Goal: Contribute content: Contribute content

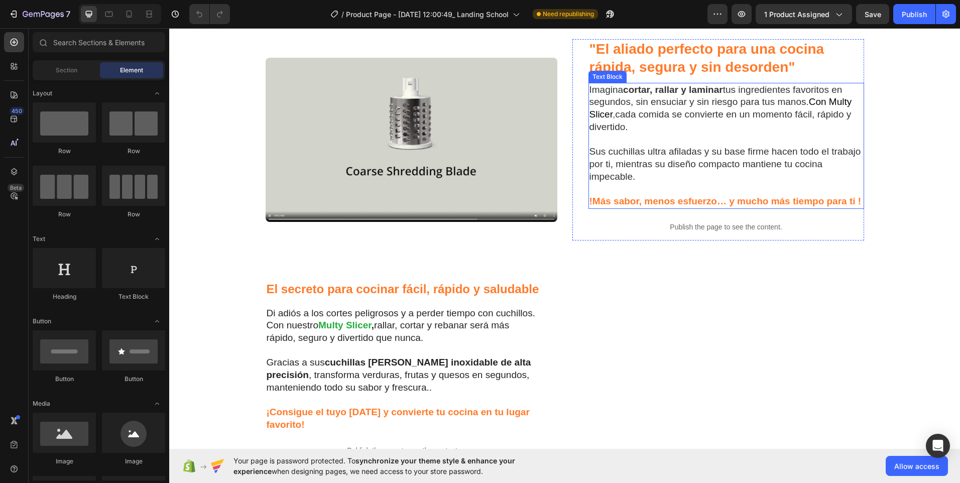
scroll to position [652, 0]
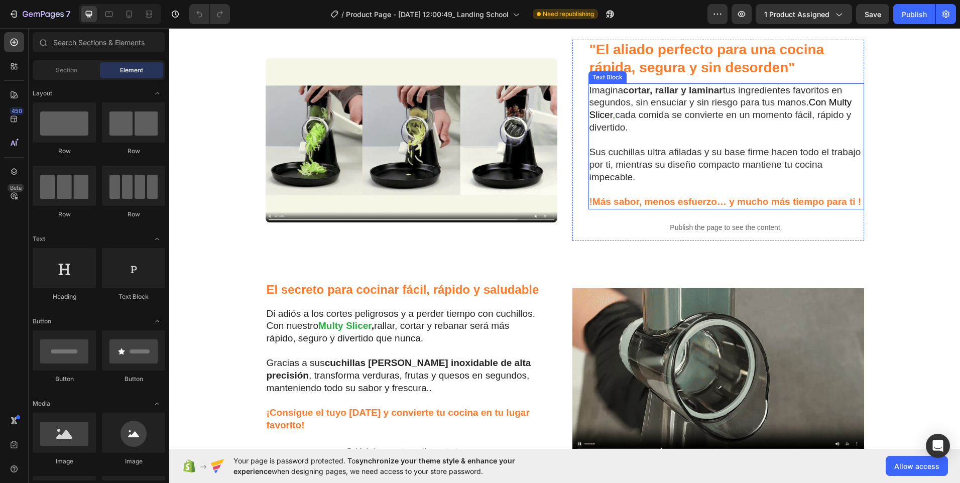
click at [751, 134] on p "Imagina cortar, rallar y laminar tus ingredientes favoritos en segundos, sin en…" at bounding box center [726, 109] width 274 height 50
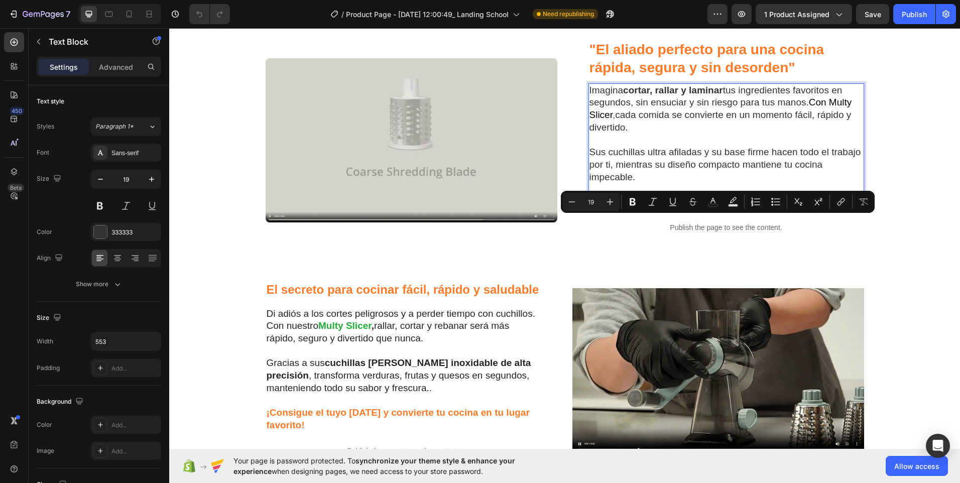
drag, startPoint x: 639, startPoint y: 237, endPoint x: 792, endPoint y: 221, distance: 153.4
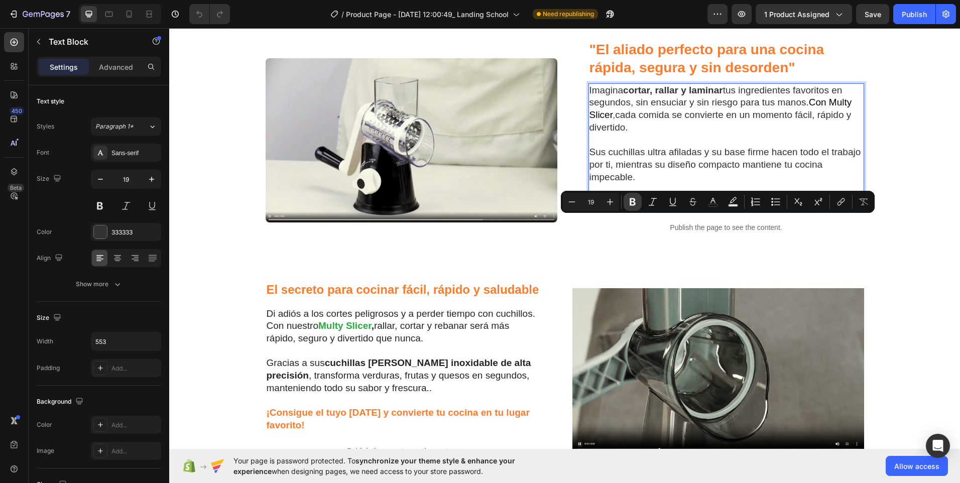
click at [634, 204] on icon "Editor contextual toolbar" at bounding box center [632, 202] width 6 height 8
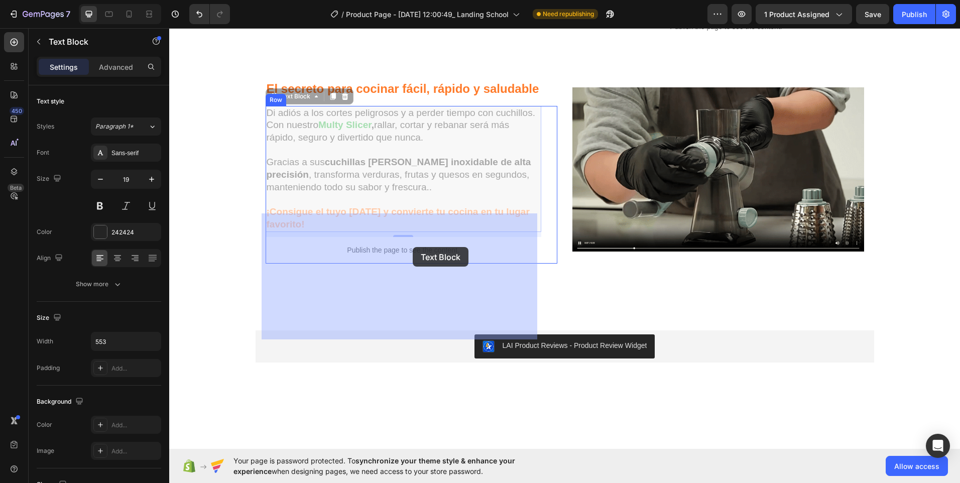
scroll to position [838, 0]
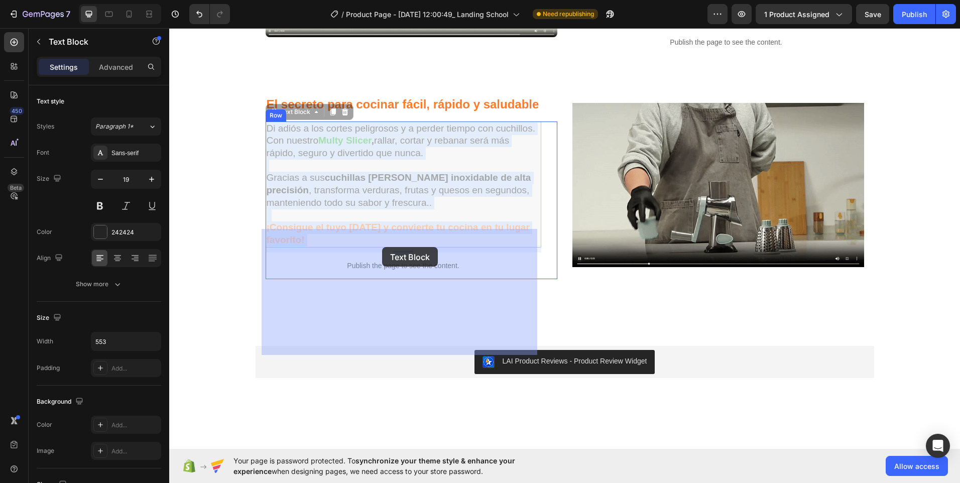
drag, startPoint x: 427, startPoint y: 247, endPoint x: 382, endPoint y: 247, distance: 44.7
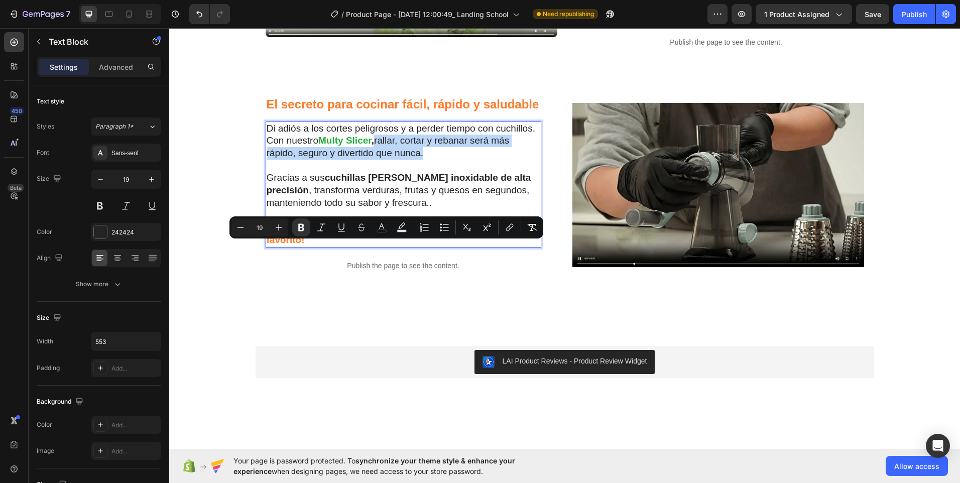
drag, startPoint x: 427, startPoint y: 262, endPoint x: 374, endPoint y: 254, distance: 53.4
click at [304, 230] on icon "Editor contextual toolbar" at bounding box center [301, 227] width 10 height 10
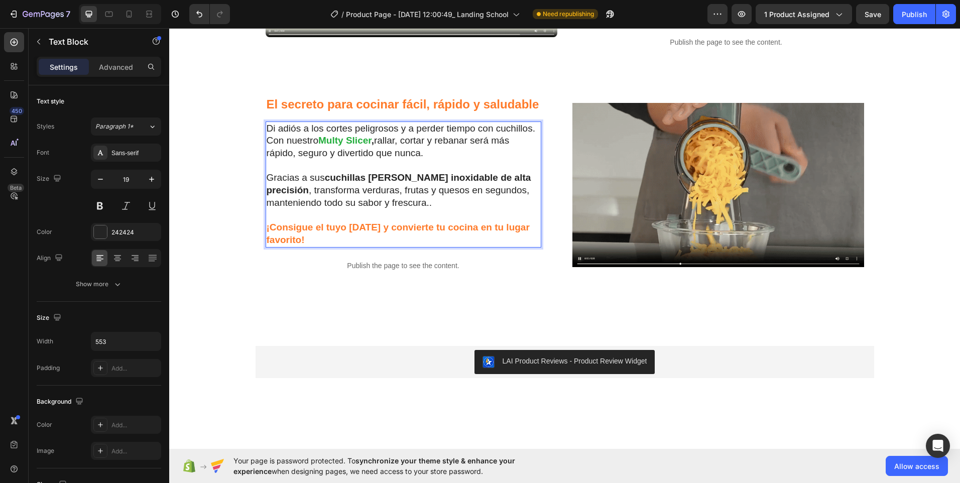
drag, startPoint x: 420, startPoint y: 261, endPoint x: 375, endPoint y: 253, distance: 45.4
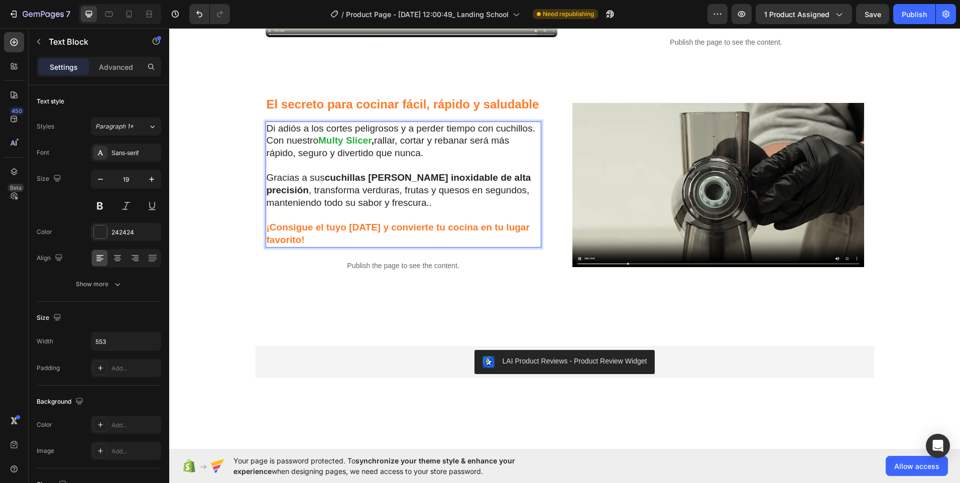
click at [375, 160] on p "Di adiós a los cortes peligrosos y a perder tiempo con cuchillos. Con nuestro M…" at bounding box center [403, 140] width 274 height 37
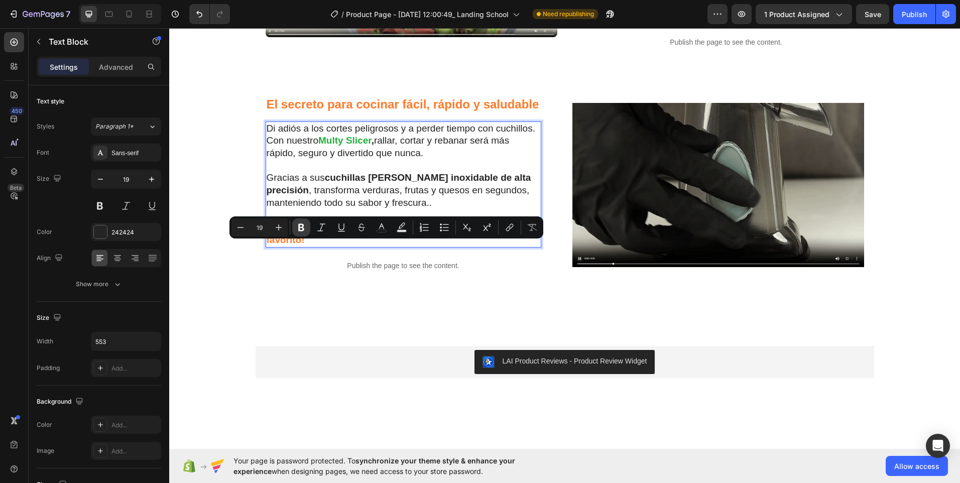
click at [299, 227] on icon "Editor contextual toolbar" at bounding box center [301, 228] width 6 height 8
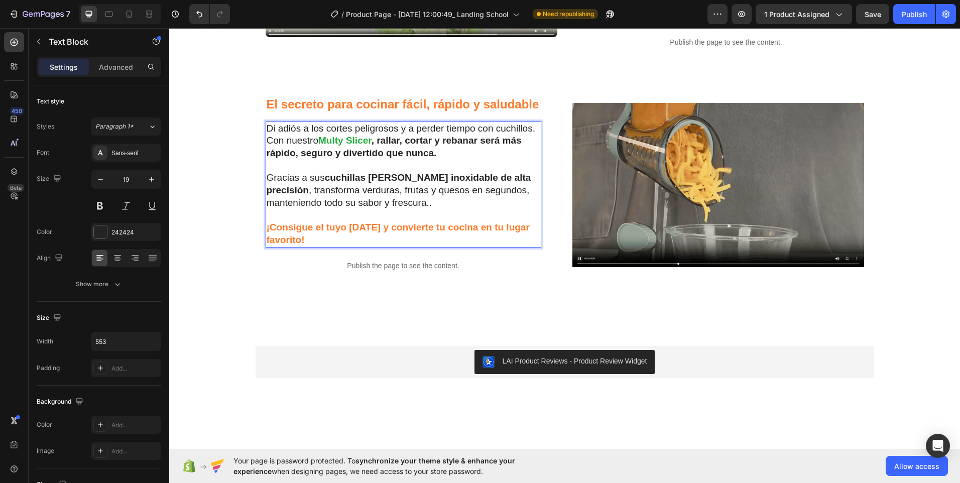
click at [370, 160] on p "Di adiós a los cortes peligrosos y a perder tiempo con cuchillos. Con nuestro M…" at bounding box center [403, 140] width 274 height 37
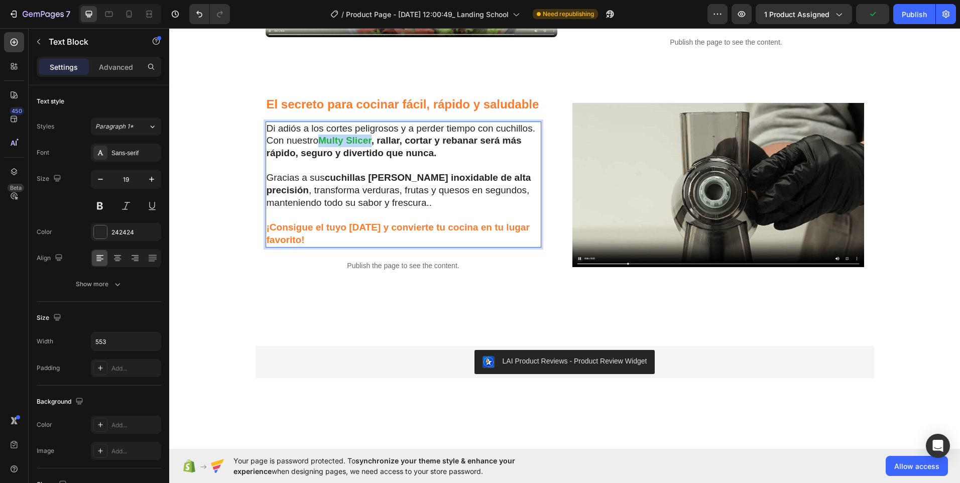
drag, startPoint x: 369, startPoint y: 246, endPoint x: 320, endPoint y: 246, distance: 49.2
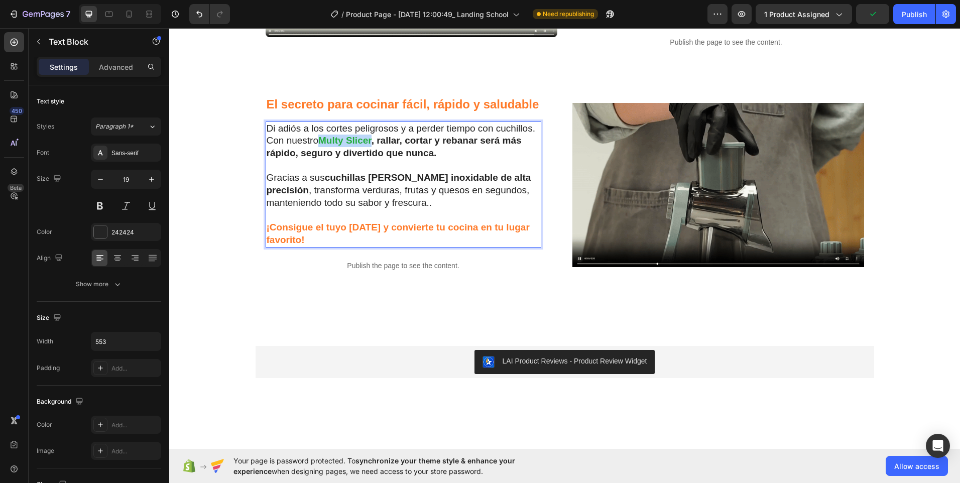
click at [320, 146] on strong "Multy Slicer" at bounding box center [344, 140] width 53 height 11
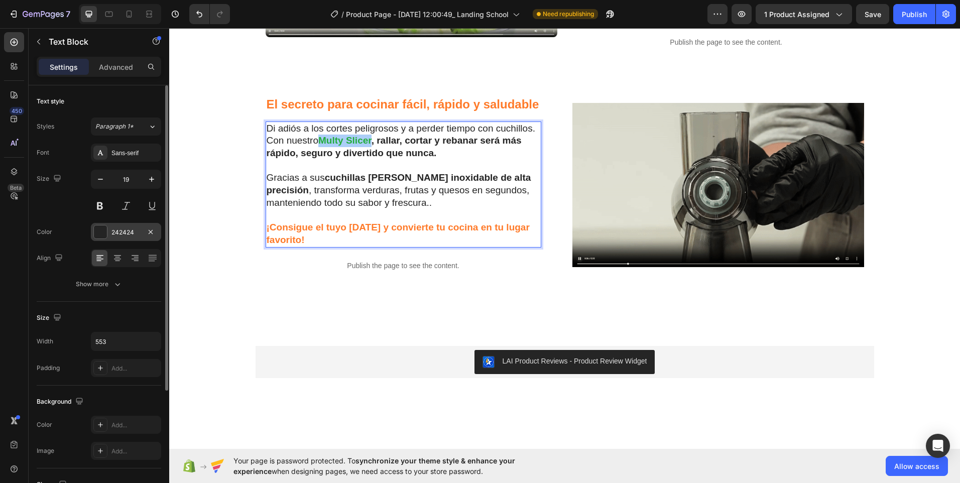
click at [96, 232] on div at bounding box center [100, 231] width 13 height 13
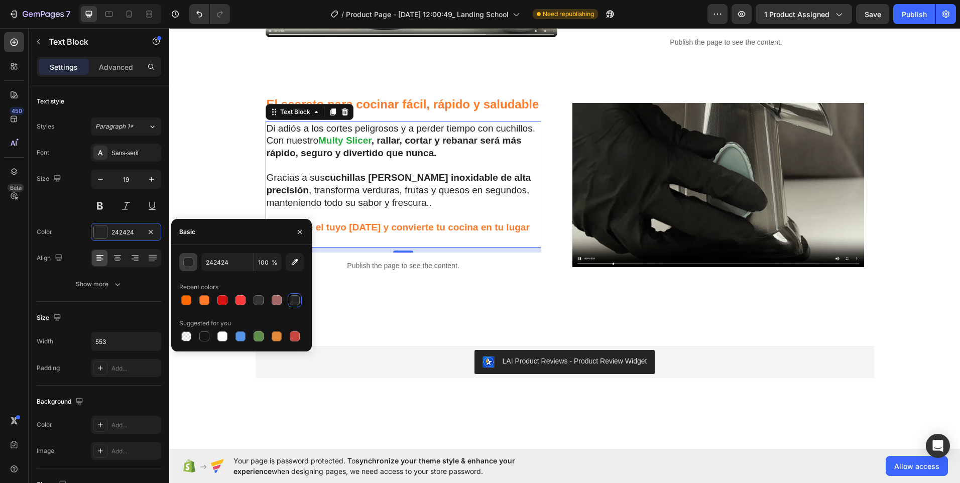
click at [187, 259] on div "button" at bounding box center [189, 262] width 10 height 10
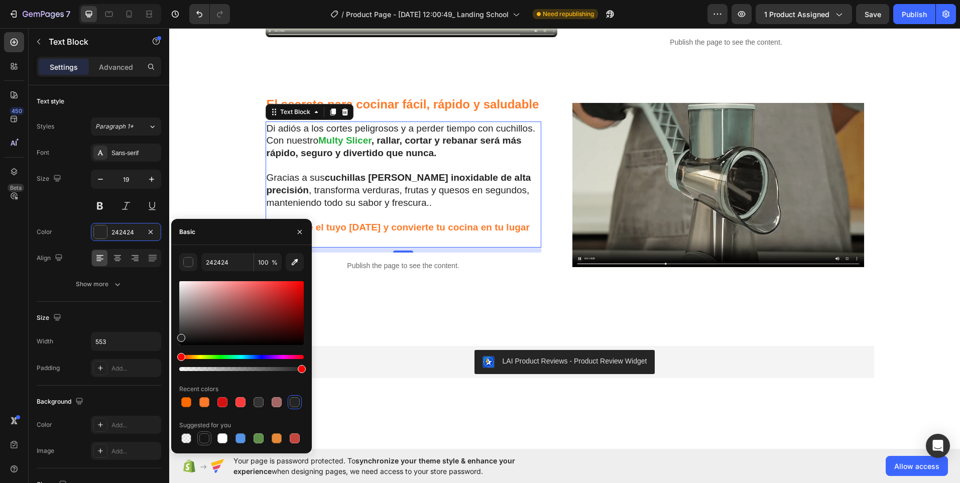
click at [205, 440] on div at bounding box center [204, 438] width 10 height 10
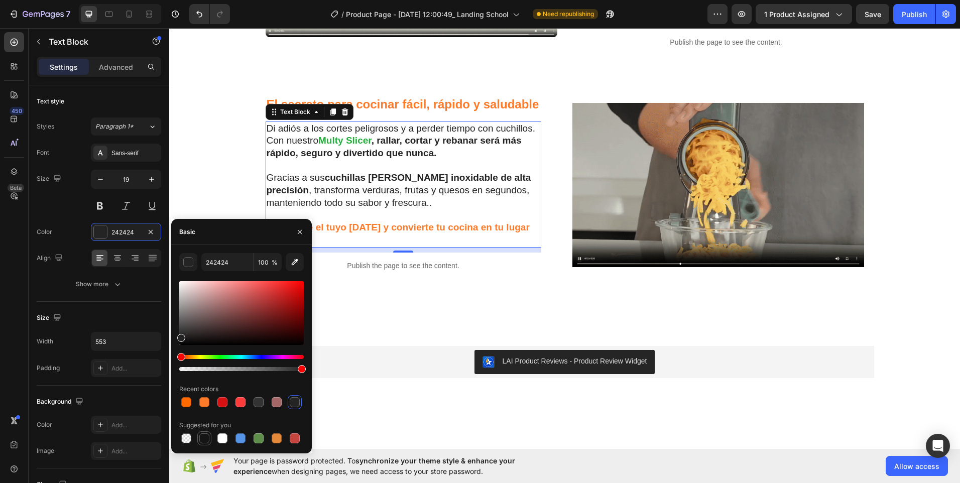
type input "151515"
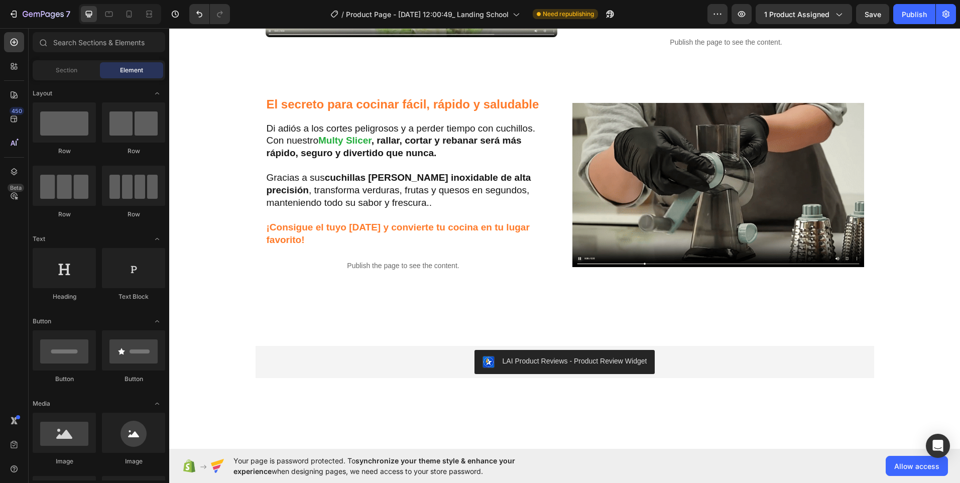
click at [247, 180] on div ""Libérate del trabajo pesado en la cocina" Heading Con Multy Slicer , olvídate …" at bounding box center [564, 23] width 790 height 1625
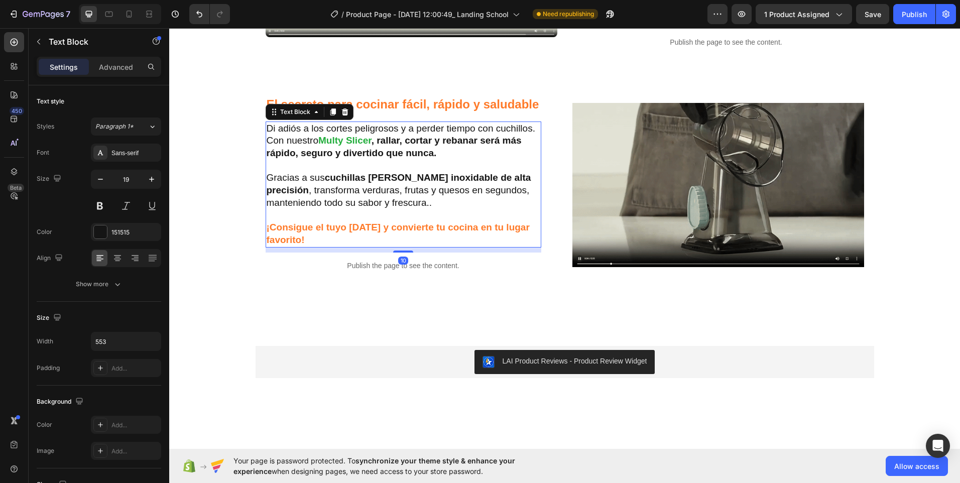
click at [367, 146] on strong "Multy Slicer" at bounding box center [344, 140] width 53 height 11
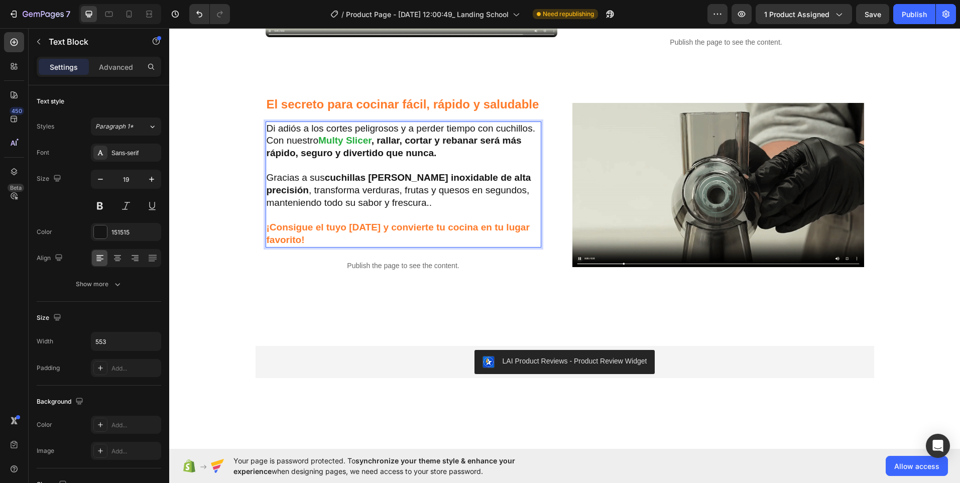
click at [369, 146] on strong "Multy Slicer" at bounding box center [344, 140] width 53 height 11
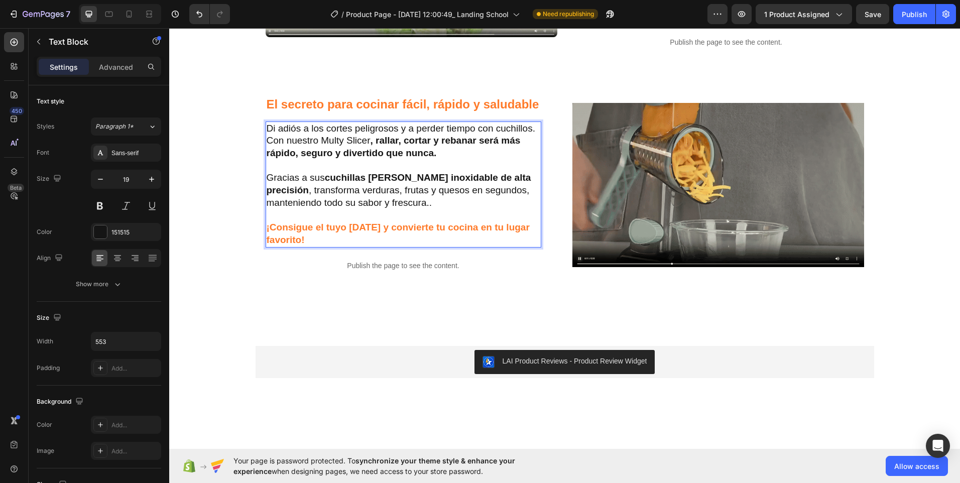
click at [455, 160] on p "Di adiós a los cortes peligrosos y a perder tiempo con cuchillos. Con nuestro M…" at bounding box center [403, 140] width 274 height 37
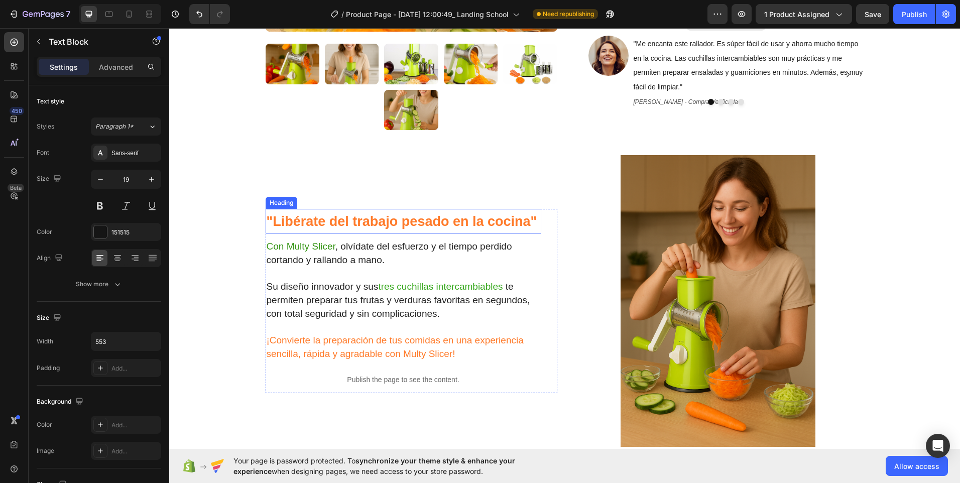
scroll to position [386, 0]
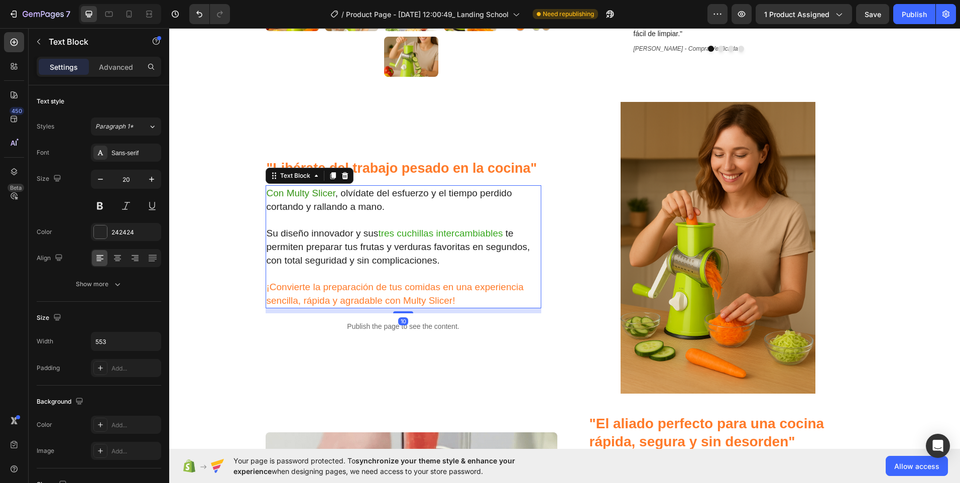
click at [334, 193] on span ", olvídate del esfuerzo y el tiempo perdido cortando y rallando a mano." at bounding box center [388, 200] width 245 height 24
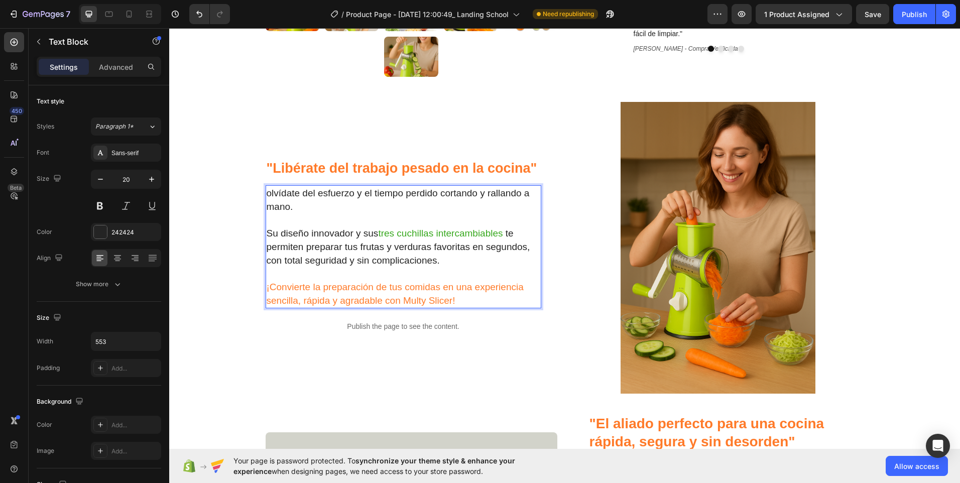
click at [266, 194] on span "olvídate del esfuerzo y el tiempo perdido cortando y rallando a mano." at bounding box center [397, 200] width 263 height 24
click at [266, 193] on span "olvídate del esfuerzo y el tiempo perdido cortando y rallando a mano." at bounding box center [397, 200] width 263 height 24
click at [319, 213] on p "Rich Text Editor. Editing area: main" at bounding box center [403, 219] width 274 height 13
click at [291, 208] on span "Olvídate del esfuerzo y el tiempo perdido cortando y rallando a mano." at bounding box center [398, 200] width 265 height 24
click at [273, 218] on p "Rich Text Editor. Editing area: main" at bounding box center [403, 219] width 274 height 13
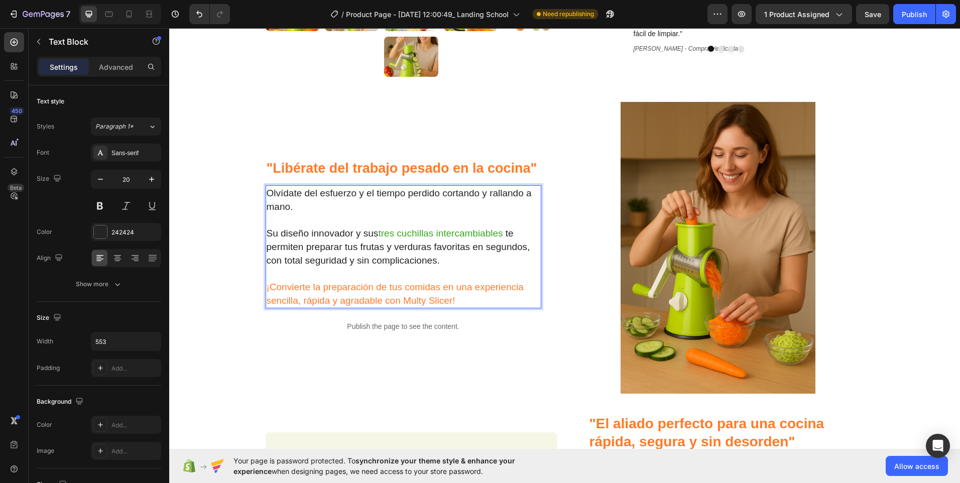
click at [294, 209] on span "Olvídate del esfuerzo y el tiempo perdido cortando y rallando a mano." at bounding box center [398, 200] width 265 height 24
click at [285, 224] on p "Rich Text Editor. Editing area: main" at bounding box center [403, 220] width 274 height 14
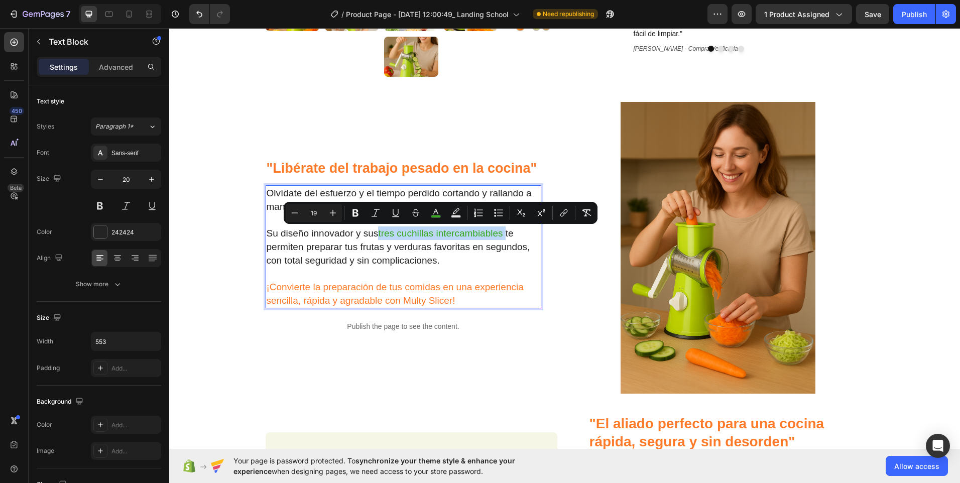
drag, startPoint x: 503, startPoint y: 235, endPoint x: 376, endPoint y: 236, distance: 126.5
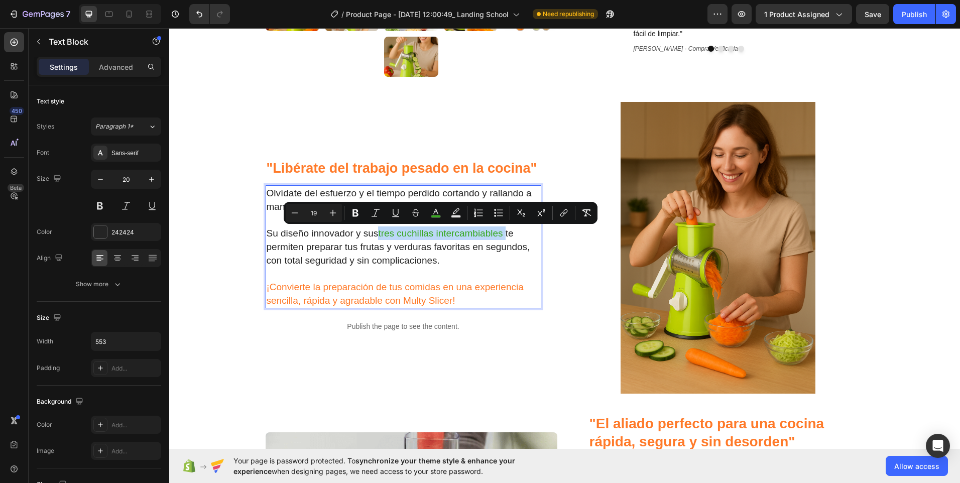
click at [376, 236] on p "Su diseño innovador y sus tres cuchillas intercambiables te permiten preparar t…" at bounding box center [403, 246] width 274 height 41
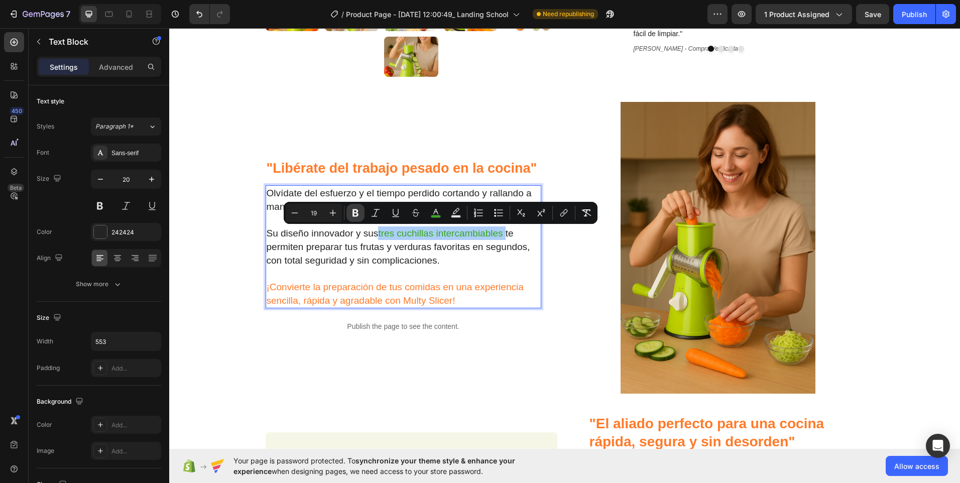
click at [357, 217] on icon "Editor contextual toolbar" at bounding box center [355, 213] width 10 height 10
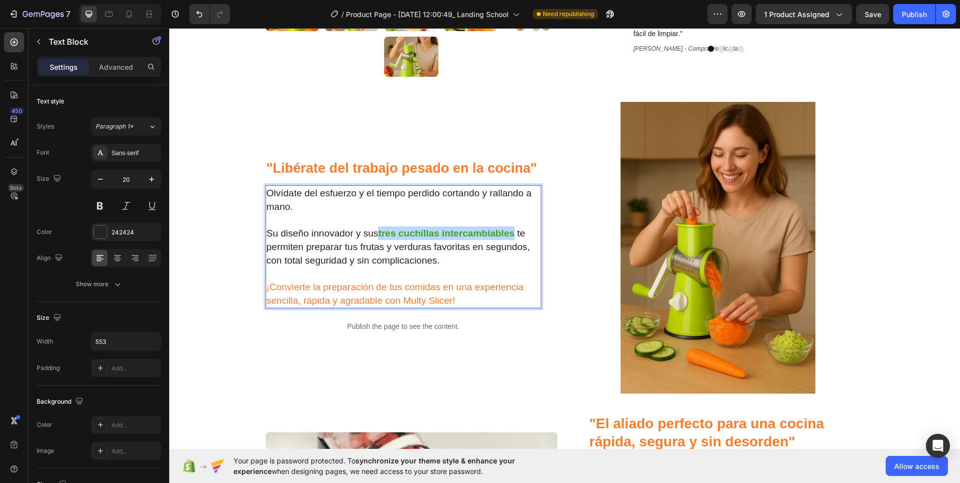
drag, startPoint x: 514, startPoint y: 232, endPoint x: 378, endPoint y: 233, distance: 136.5
click at [378, 233] on p "Su diseño innovador y sus tres cuchillas intercambiables te permiten preparar t…" at bounding box center [403, 246] width 274 height 41
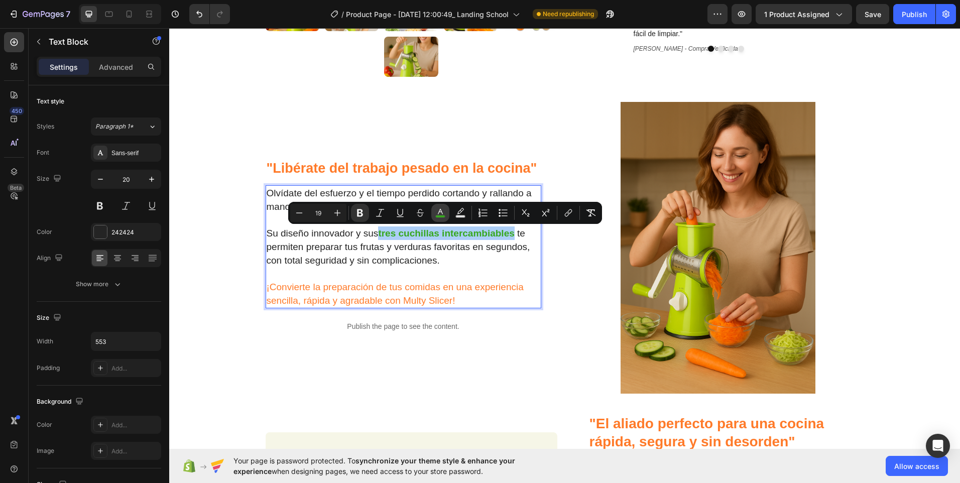
click at [440, 216] on rect "Editor contextual toolbar" at bounding box center [441, 216] width 10 height 3
type input "37A81E"
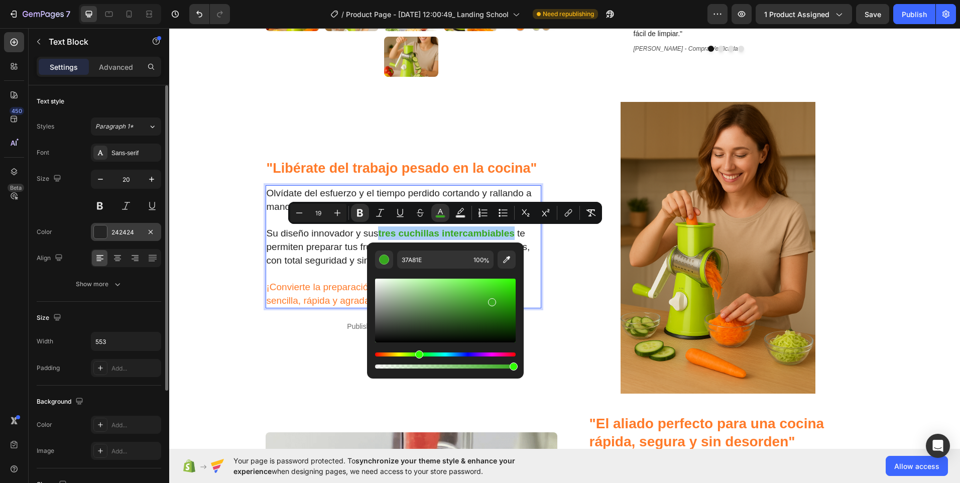
click at [128, 237] on div "242424" at bounding box center [126, 232] width 70 height 18
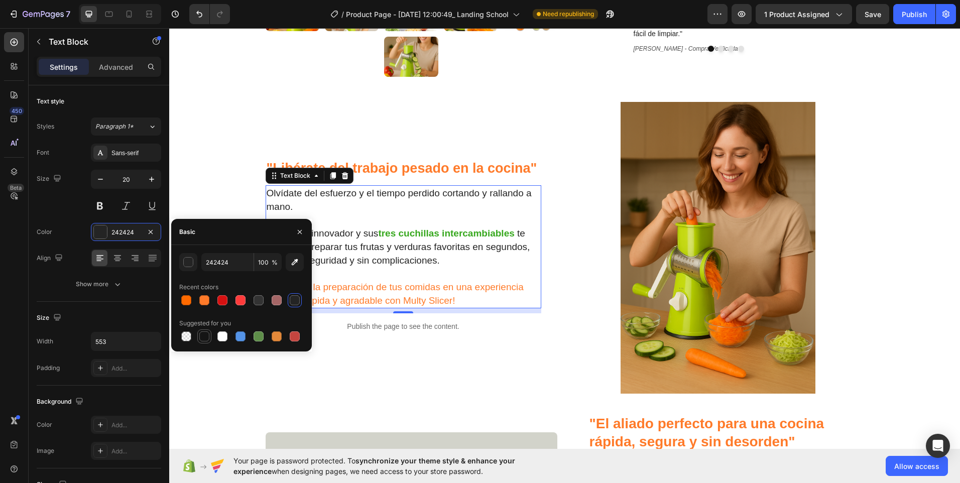
click at [201, 335] on div at bounding box center [204, 336] width 10 height 10
type input "151515"
click at [186, 262] on div "button" at bounding box center [189, 262] width 10 height 10
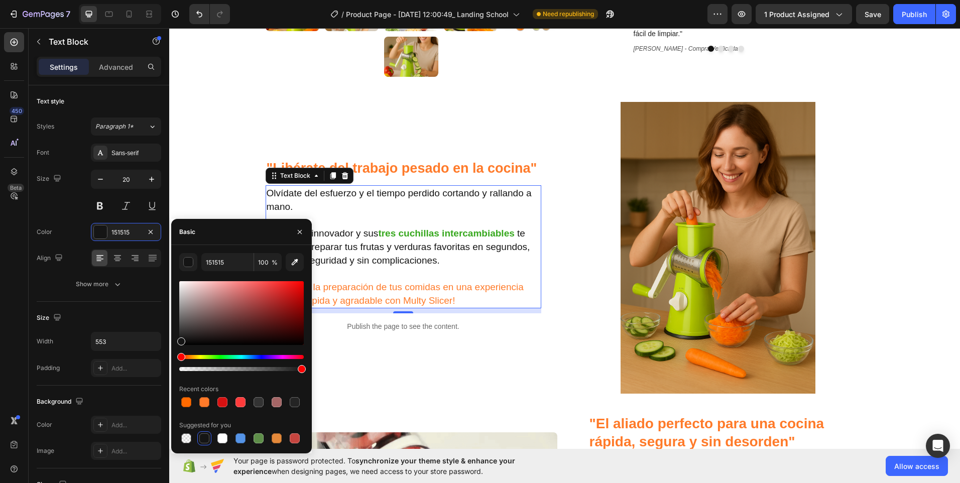
click at [202, 433] on div at bounding box center [204, 438] width 10 height 10
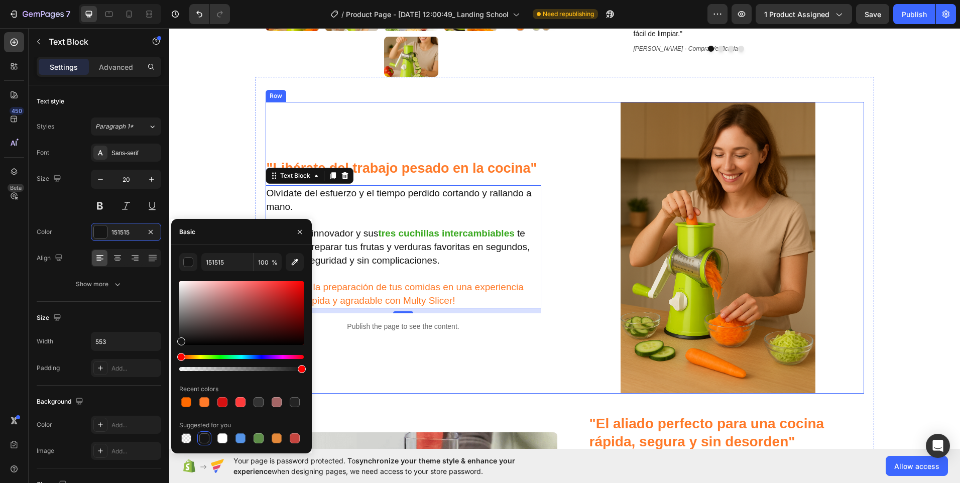
click at [561, 226] on div ""Libérate del trabajo pesado en la cocina" Heading Olvídate del esfuerzo y el t…" at bounding box center [564, 248] width 598 height 292
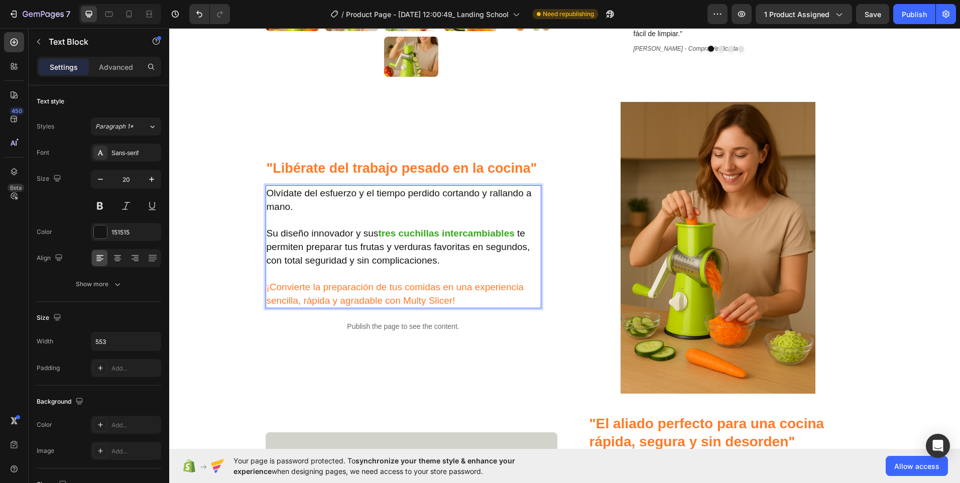
click at [511, 233] on strong "tres cuchillas intercambiables" at bounding box center [446, 233] width 136 height 11
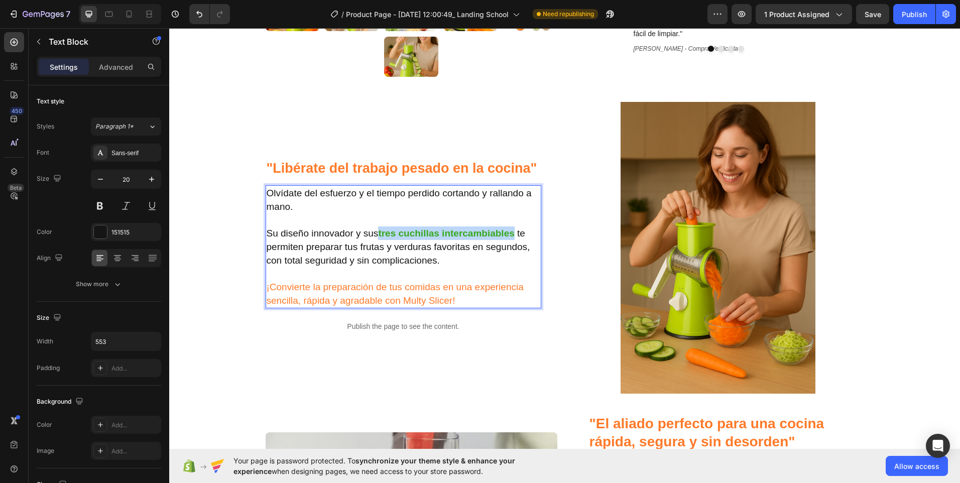
drag, startPoint x: 511, startPoint y: 234, endPoint x: 375, endPoint y: 236, distance: 136.0
click at [375, 236] on p "Su diseño innovador y sus tres cuchillas intercambiables te permiten preparar t…" at bounding box center [403, 246] width 274 height 41
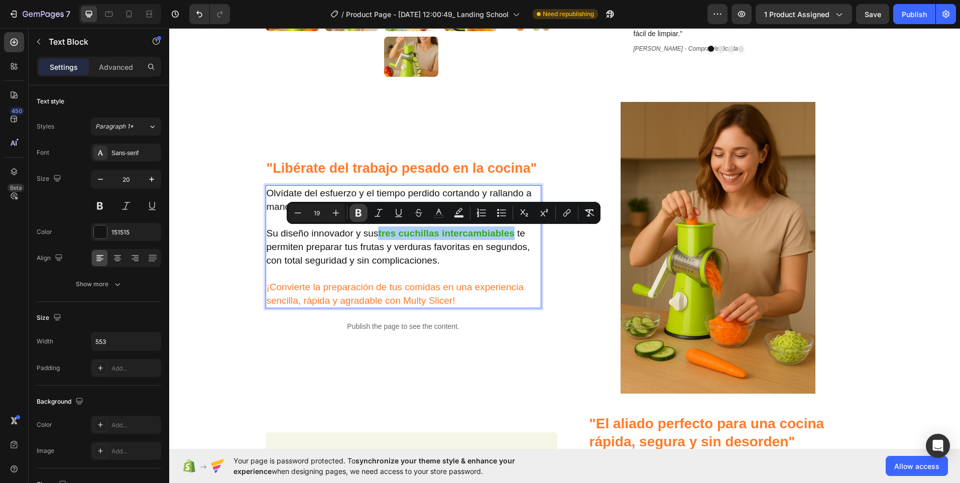
click at [358, 214] on icon "Editor contextual toolbar" at bounding box center [358, 213] width 10 height 10
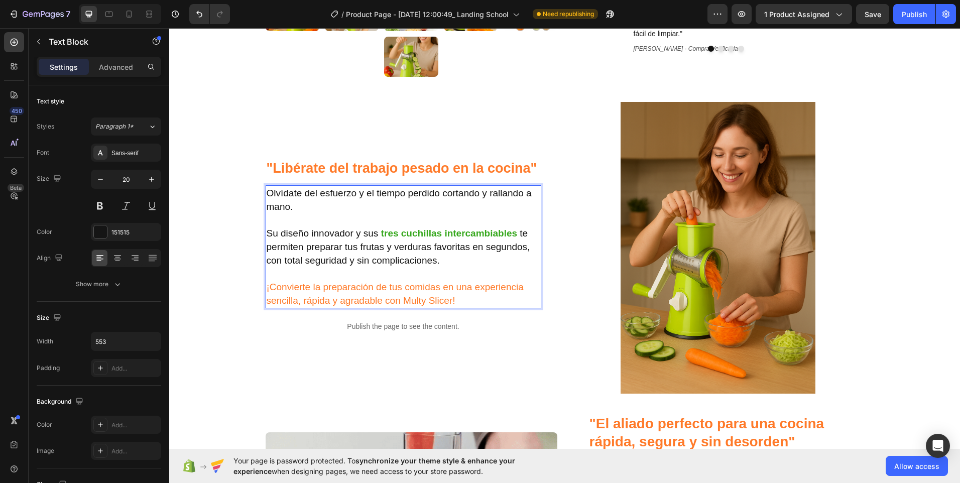
click at [432, 268] on p "Rich Text Editor. Editing area: main" at bounding box center [403, 273] width 274 height 13
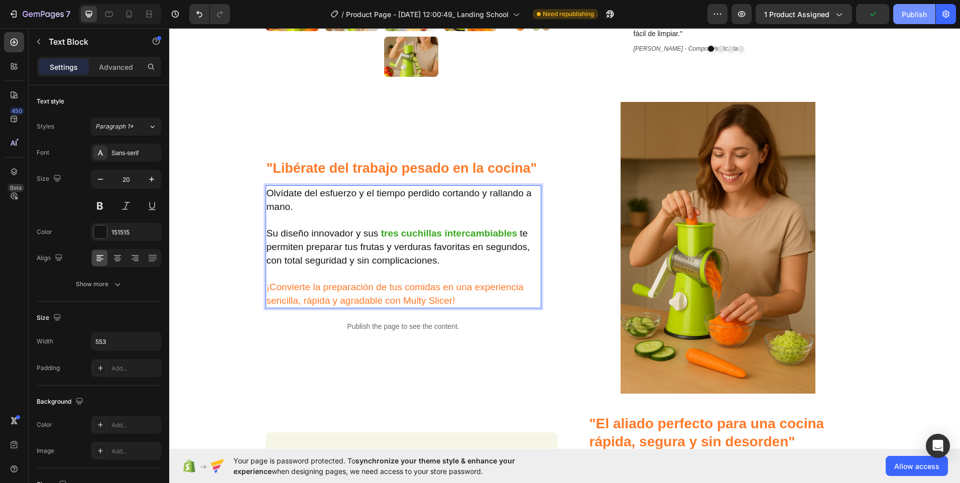
click at [915, 14] on div "Publish" at bounding box center [913, 14] width 25 height 11
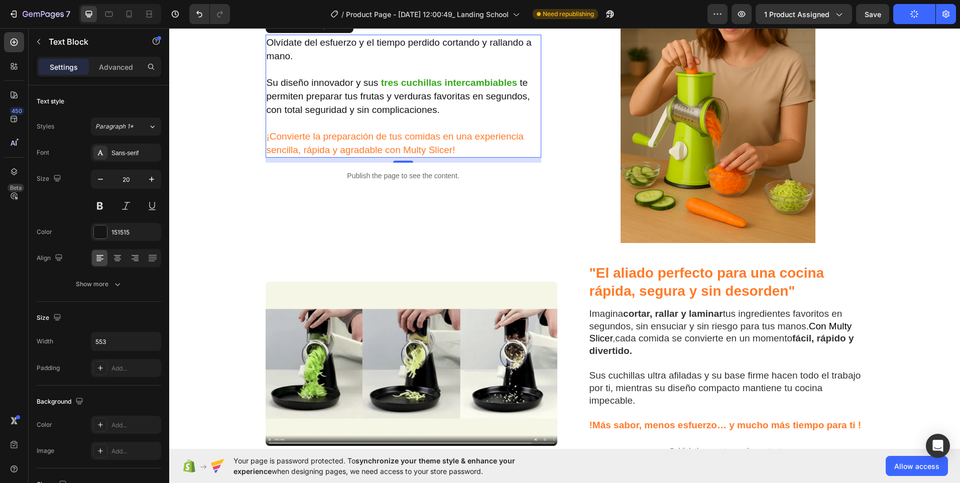
scroll to position [436, 0]
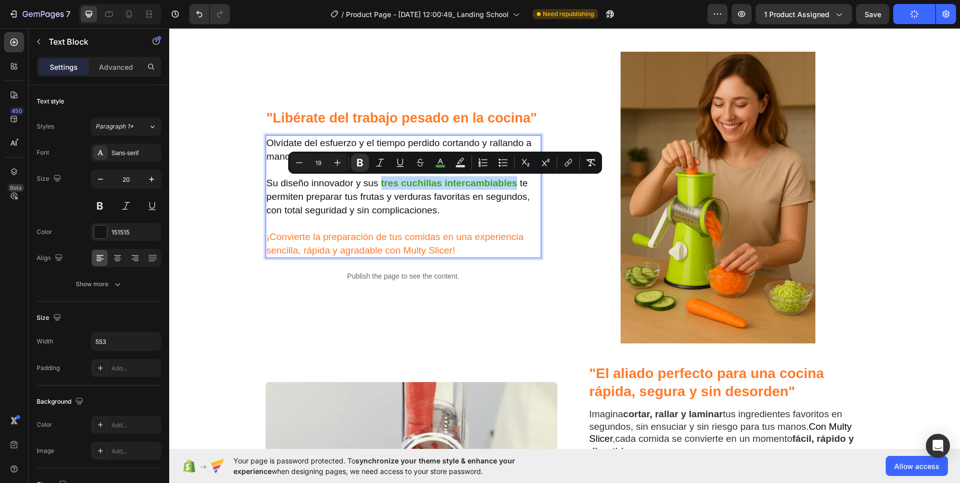
drag, startPoint x: 514, startPoint y: 184, endPoint x: 377, endPoint y: 182, distance: 137.5
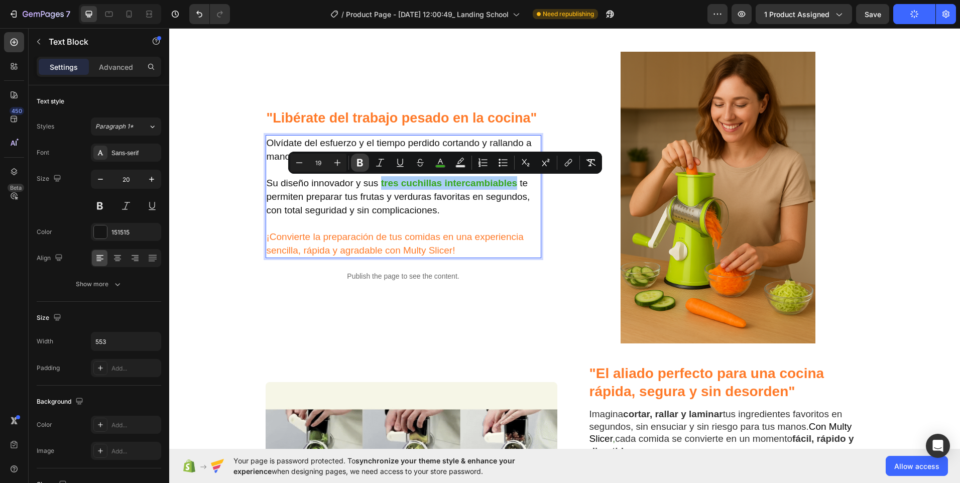
click at [360, 163] on icon "Editor contextual toolbar" at bounding box center [360, 163] width 6 height 8
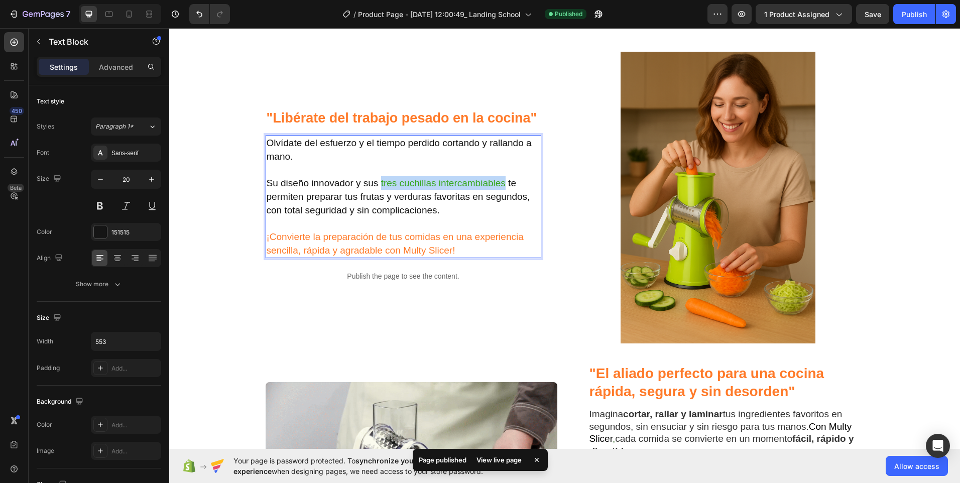
drag, startPoint x: 501, startPoint y: 185, endPoint x: 378, endPoint y: 186, distance: 123.5
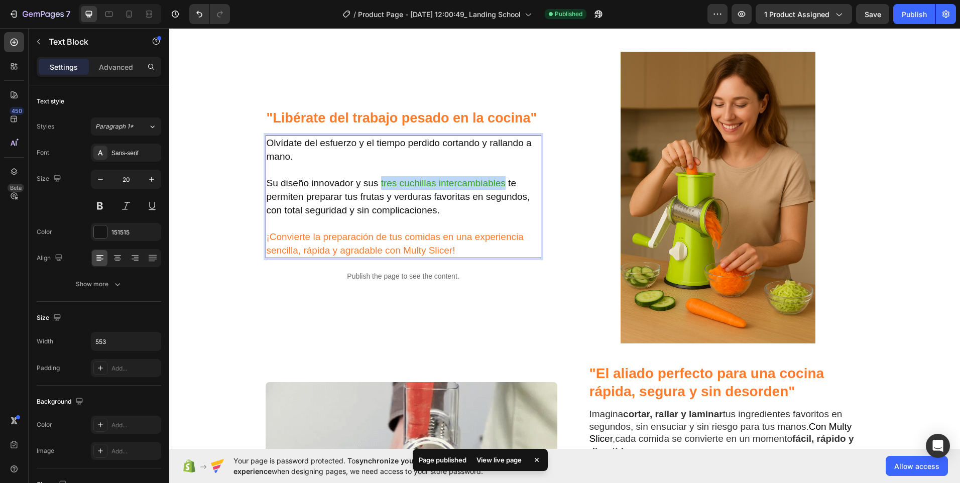
click at [378, 186] on p "Su diseño innovador y sus tres cuchillas intercambiables te permiten preparar t…" at bounding box center [403, 196] width 274 height 41
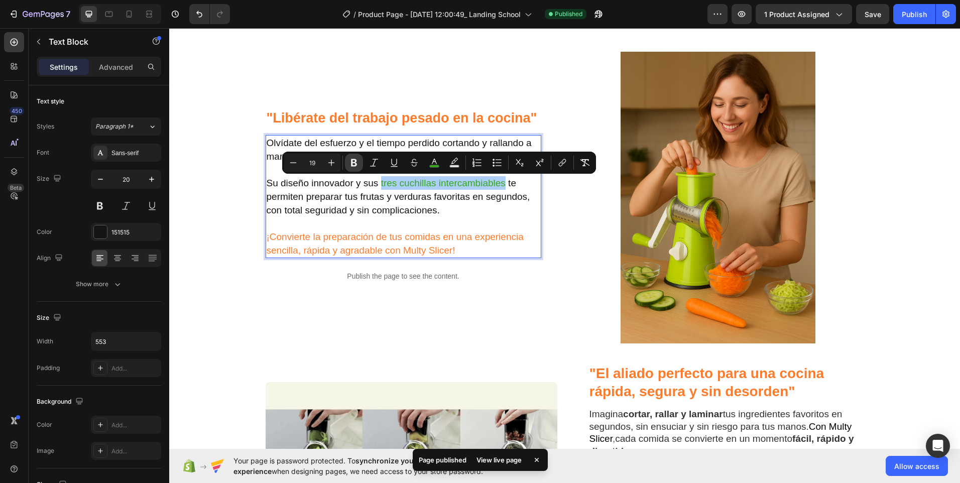
click at [357, 166] on icon "Editor contextual toolbar" at bounding box center [354, 163] width 10 height 10
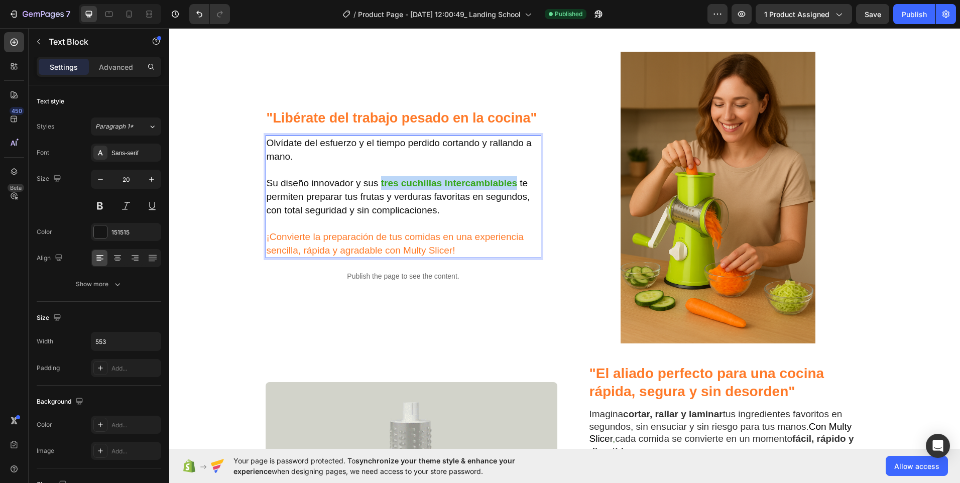
drag, startPoint x: 512, startPoint y: 184, endPoint x: 378, endPoint y: 183, distance: 134.5
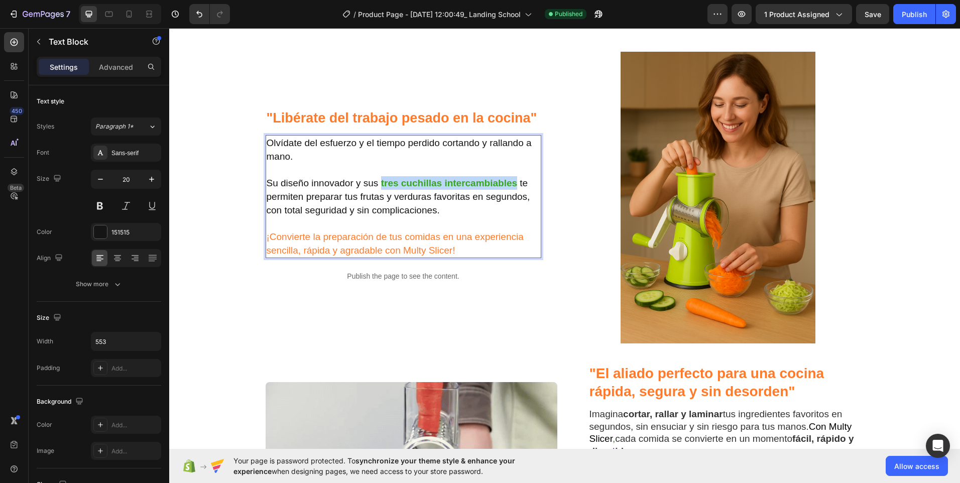
click at [381, 183] on strong "tres cuchillas intercambiables" at bounding box center [449, 183] width 136 height 11
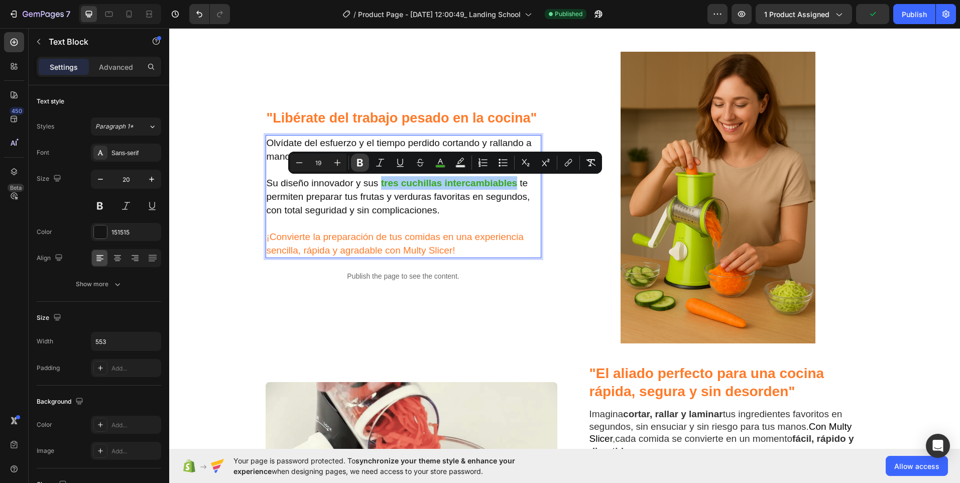
click at [365, 164] on button "Bold" at bounding box center [360, 163] width 18 height 18
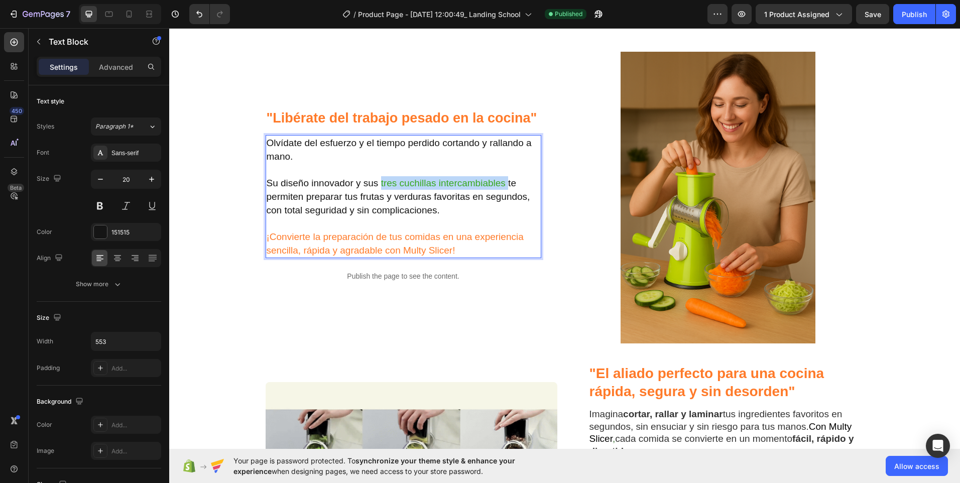
drag, startPoint x: 503, startPoint y: 183, endPoint x: 377, endPoint y: 185, distance: 125.5
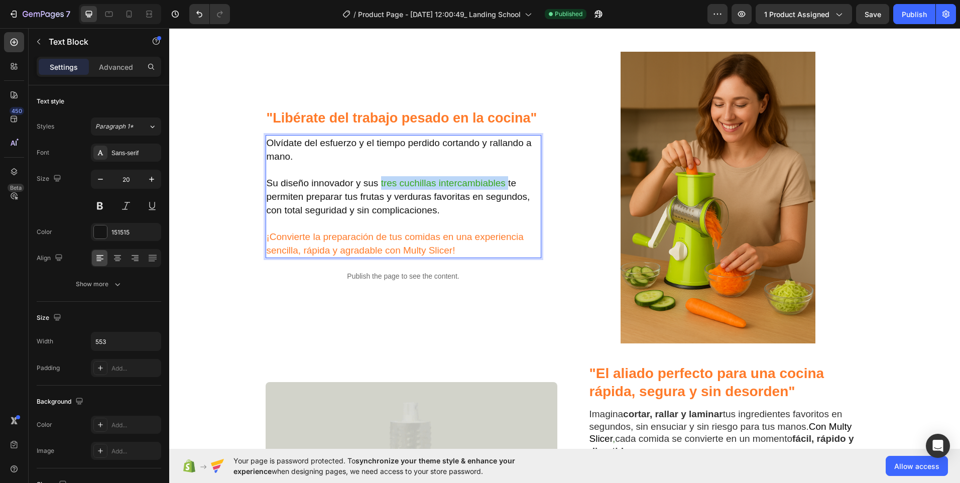
click at [377, 185] on p "Su diseño innovador y sus tres cuchillas intercambiables te permiten preparar t…" at bounding box center [403, 196] width 274 height 41
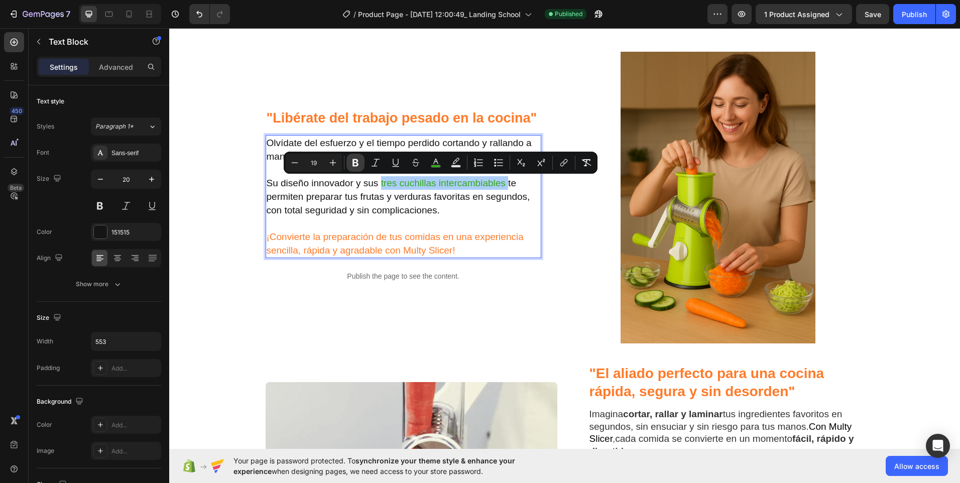
click at [357, 163] on icon "Editor contextual toolbar" at bounding box center [355, 163] width 6 height 8
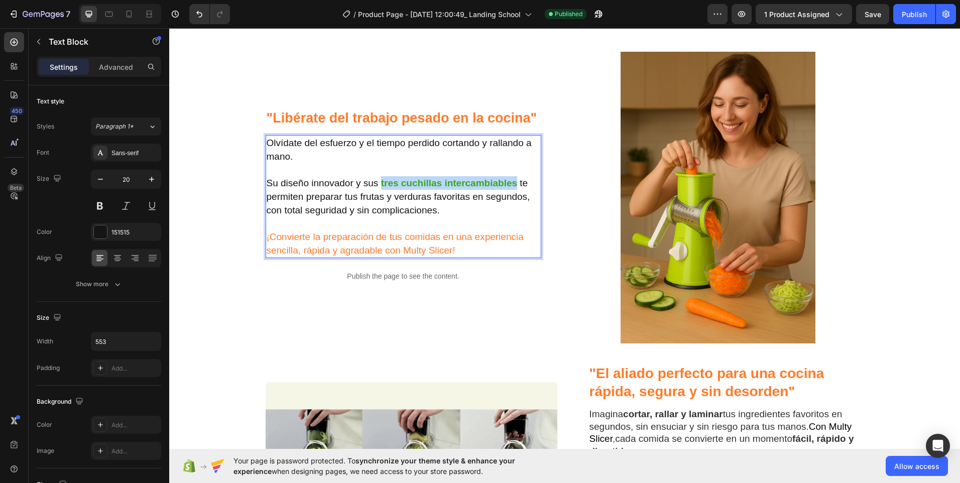
drag, startPoint x: 513, startPoint y: 184, endPoint x: 377, endPoint y: 185, distance: 135.5
click at [381, 185] on strong "tres cuchillas intercambiables" at bounding box center [449, 183] width 136 height 11
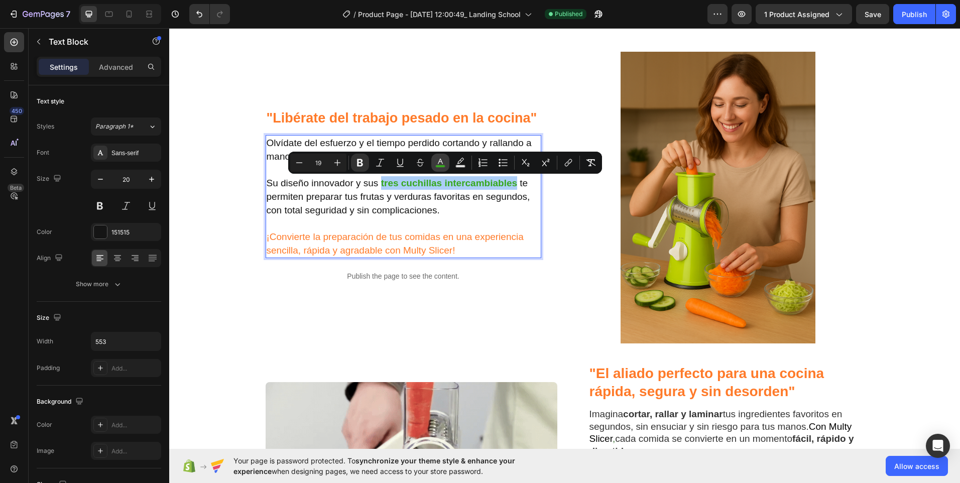
click at [442, 161] on icon "Editor contextual toolbar" at bounding box center [440, 163] width 10 height 10
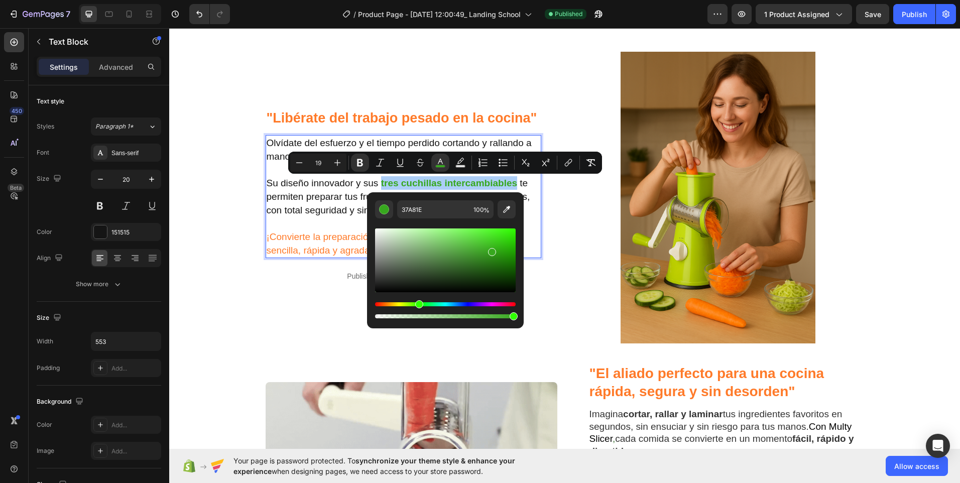
click at [377, 290] on div "Editor contextual toolbar" at bounding box center [445, 260] width 141 height 64
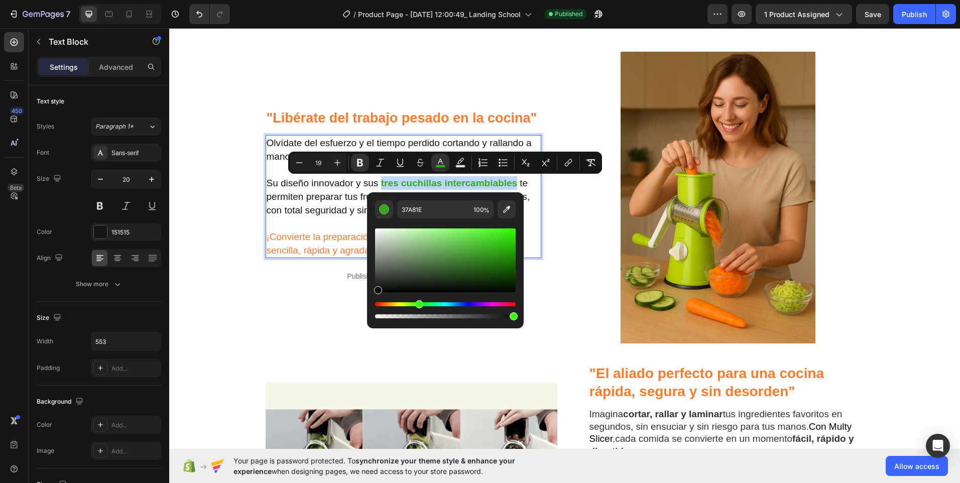
type input "070707"
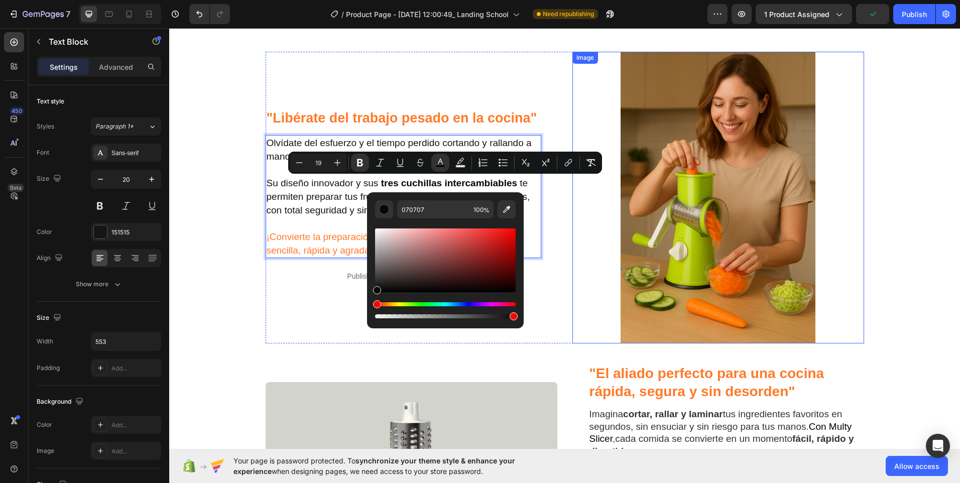
click at [572, 194] on img at bounding box center [718, 198] width 292 height 292
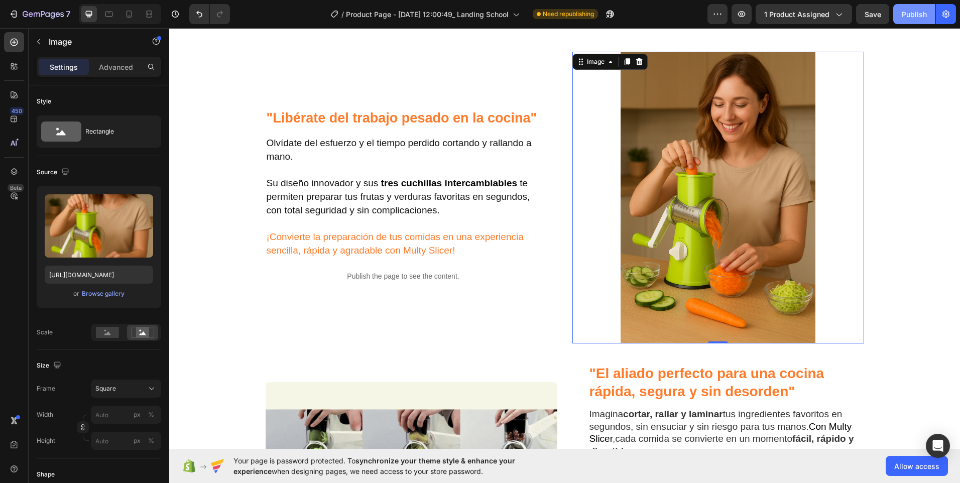
click at [910, 18] on div "Publish" at bounding box center [913, 14] width 25 height 11
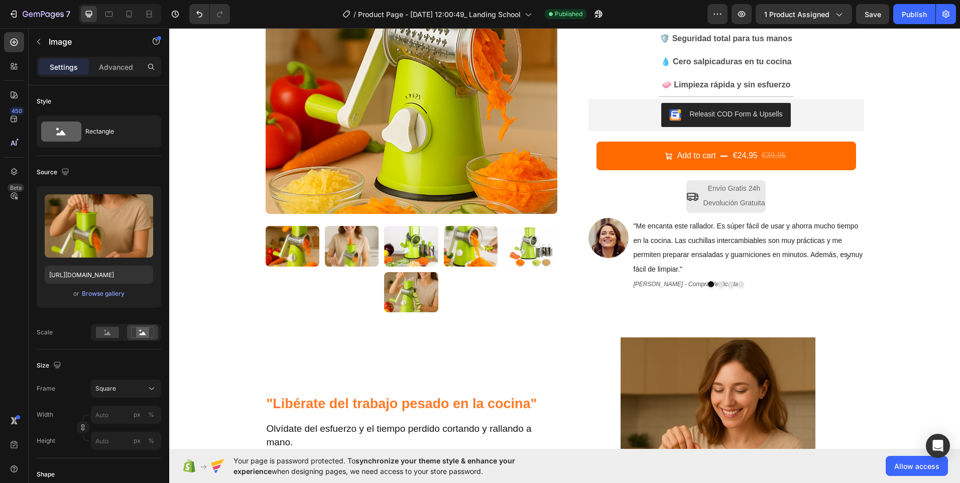
scroll to position [0, 0]
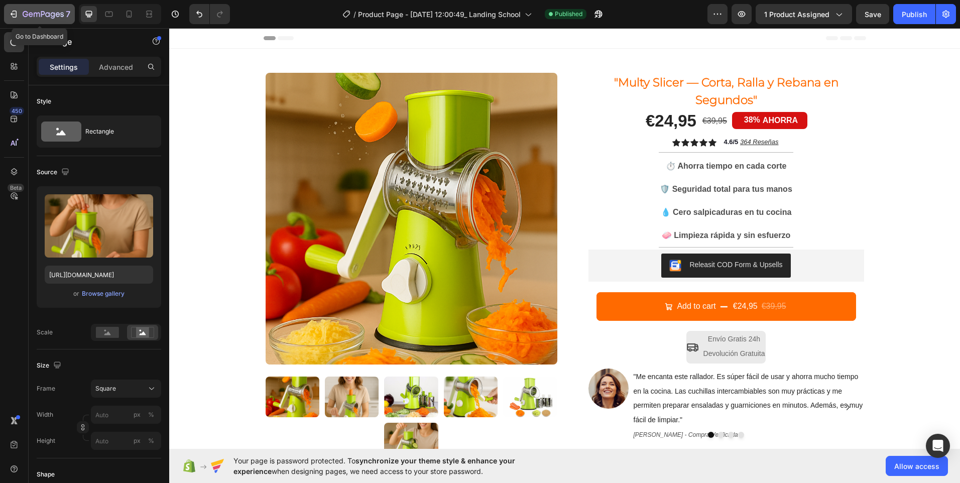
click at [12, 12] on icon "button" at bounding box center [14, 14] width 10 height 10
